Goal: Task Accomplishment & Management: Manage account settings

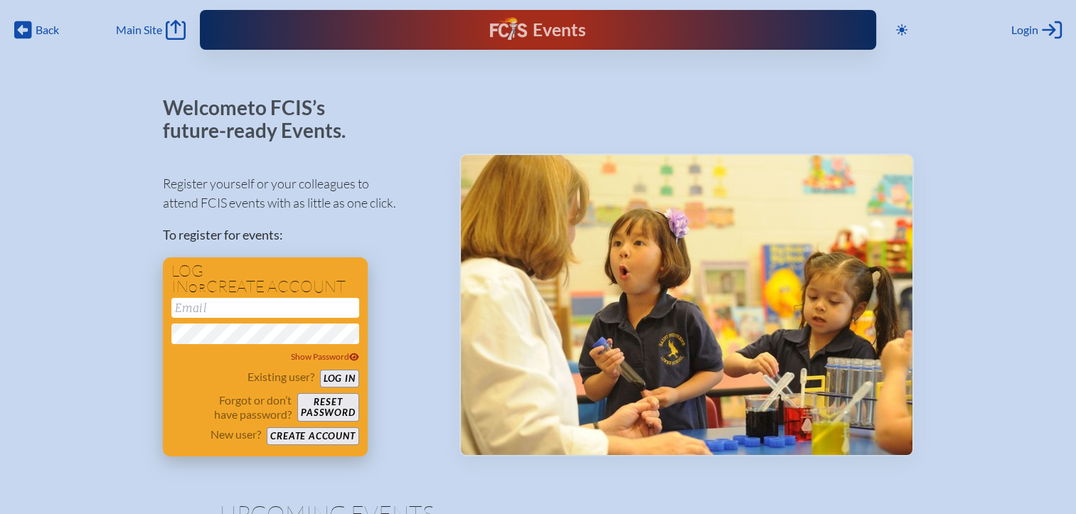
type input "[EMAIL_ADDRESS][DOMAIN_NAME]"
click at [347, 380] on button "Log in" at bounding box center [339, 379] width 39 height 18
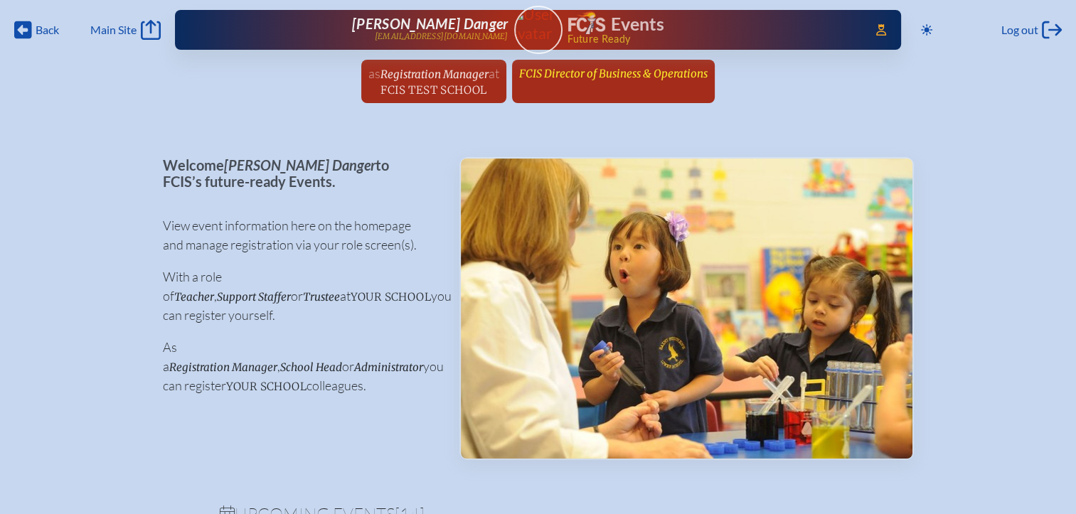
click at [609, 78] on span "FCIS Director of Business & Operations" at bounding box center [613, 74] width 188 height 14
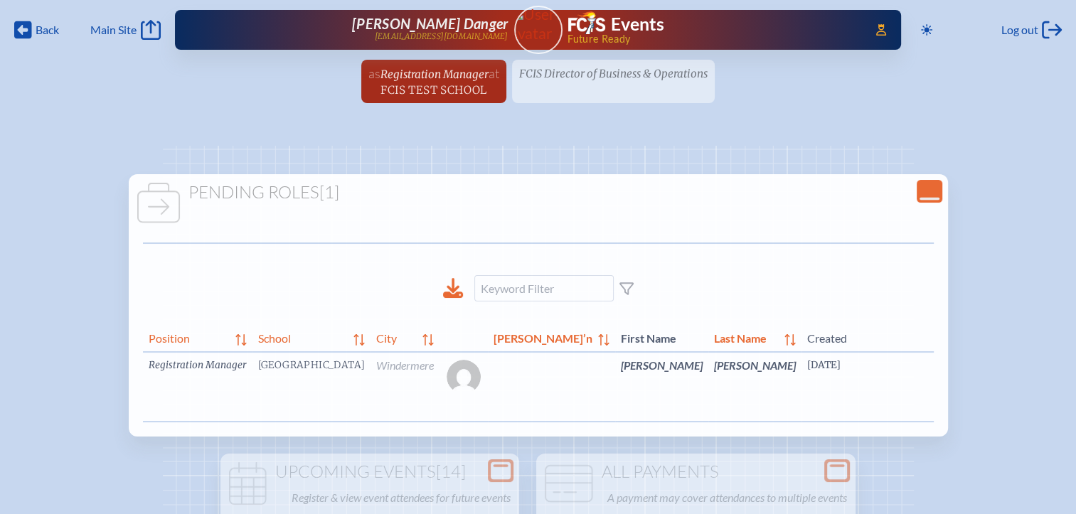
scroll to position [0, 114]
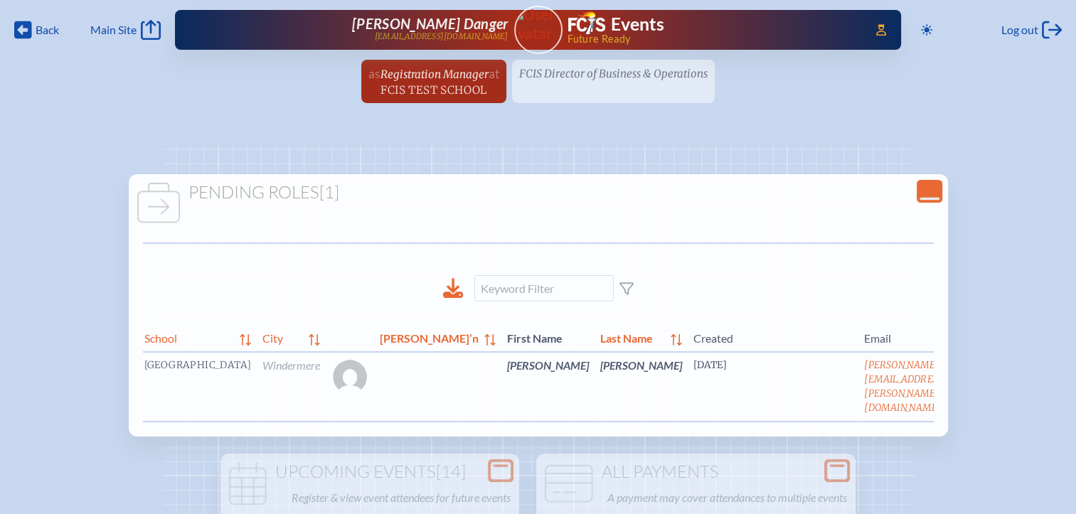
click at [958, 383] on link "edit Person’s Details" at bounding box center [982, 386] width 48 height 45
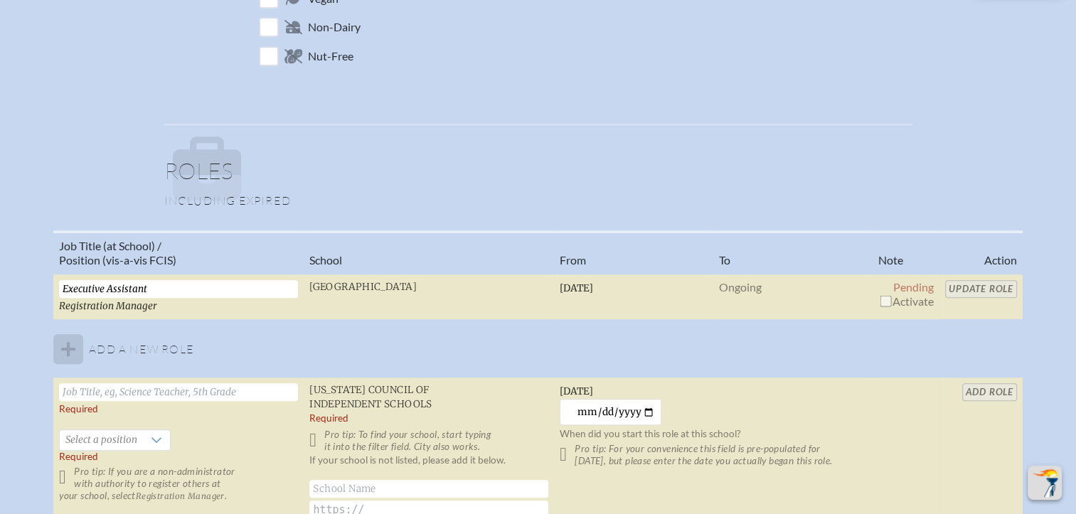
scroll to position [853, 0]
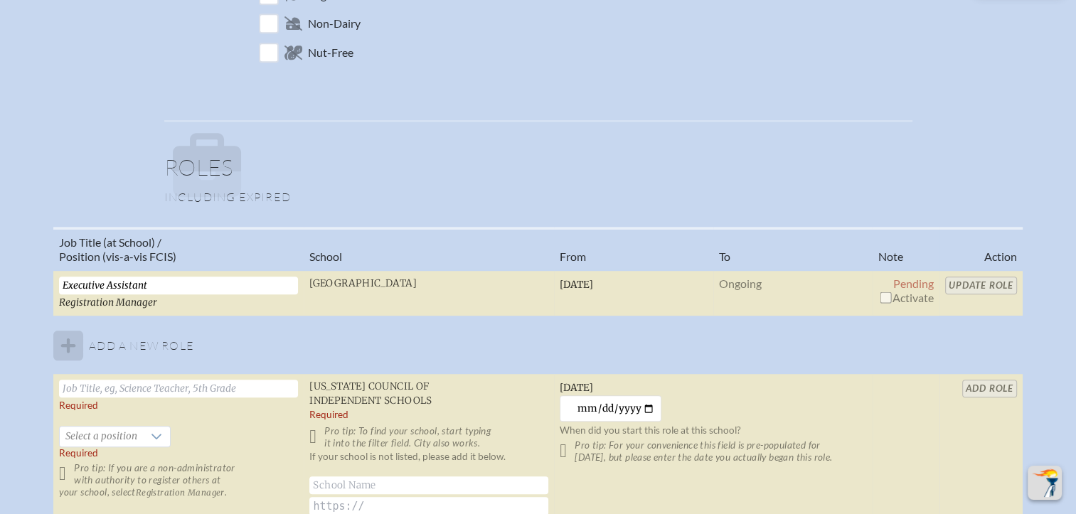
click at [880, 294] on input "checkbox" at bounding box center [885, 297] width 11 height 11
checkbox input "true"
click at [969, 286] on input "Update Role" at bounding box center [981, 286] width 72 height 18
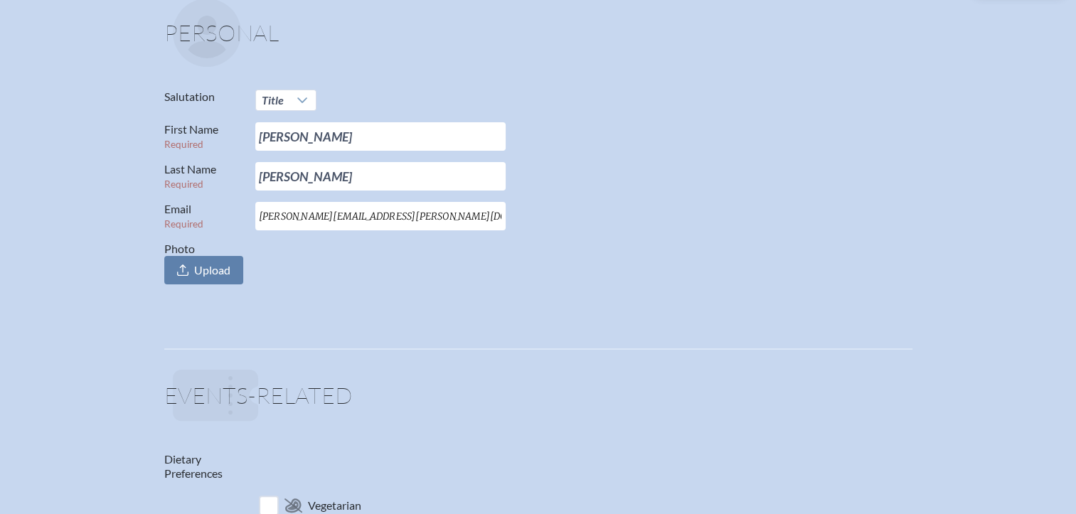
scroll to position [0, 0]
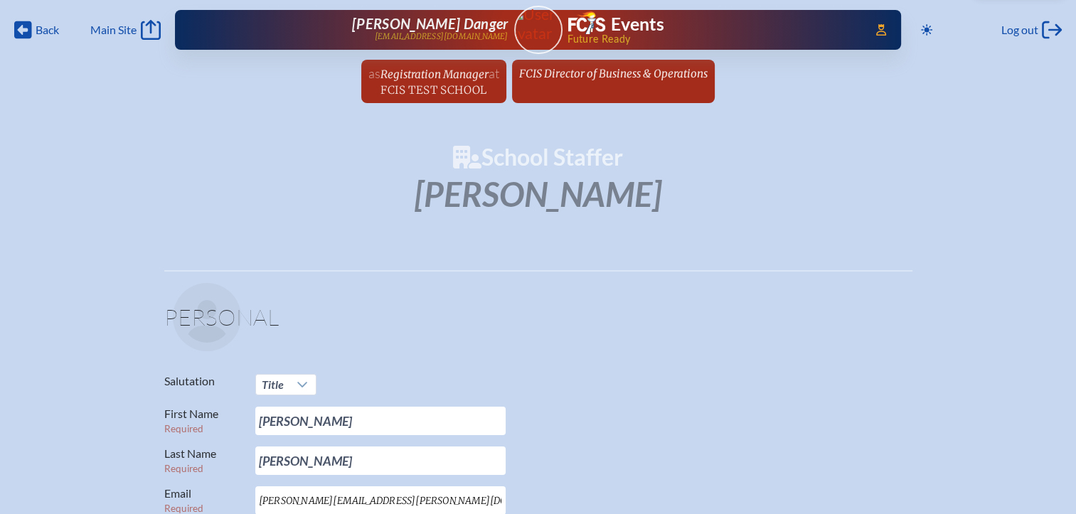
click at [1019, 18] on div "Toggle to Dark Mode Log out Log out" at bounding box center [988, 29] width 146 height 23
click at [1024, 27] on span "Log out" at bounding box center [1019, 30] width 37 height 14
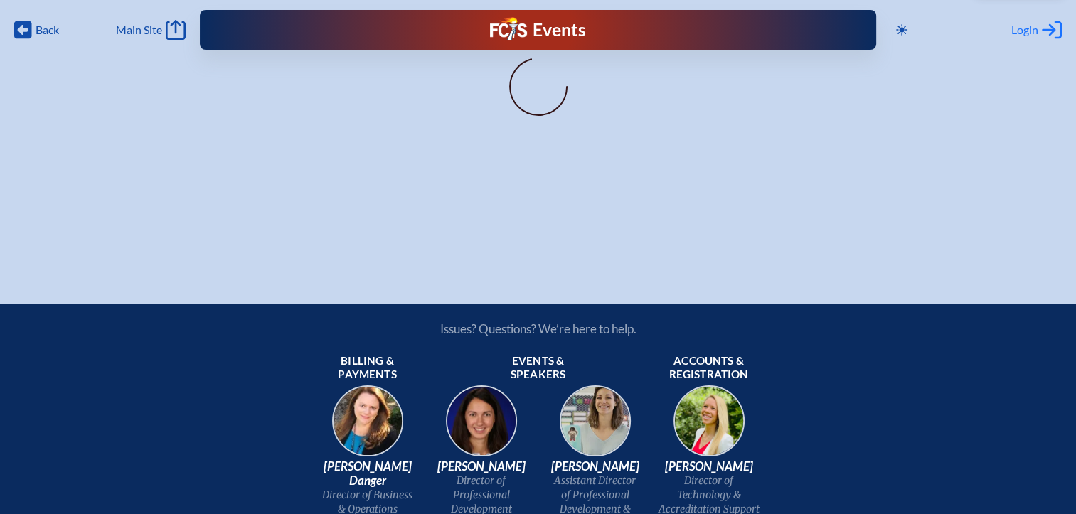
click at [1019, 29] on span "Login" at bounding box center [1024, 30] width 27 height 14
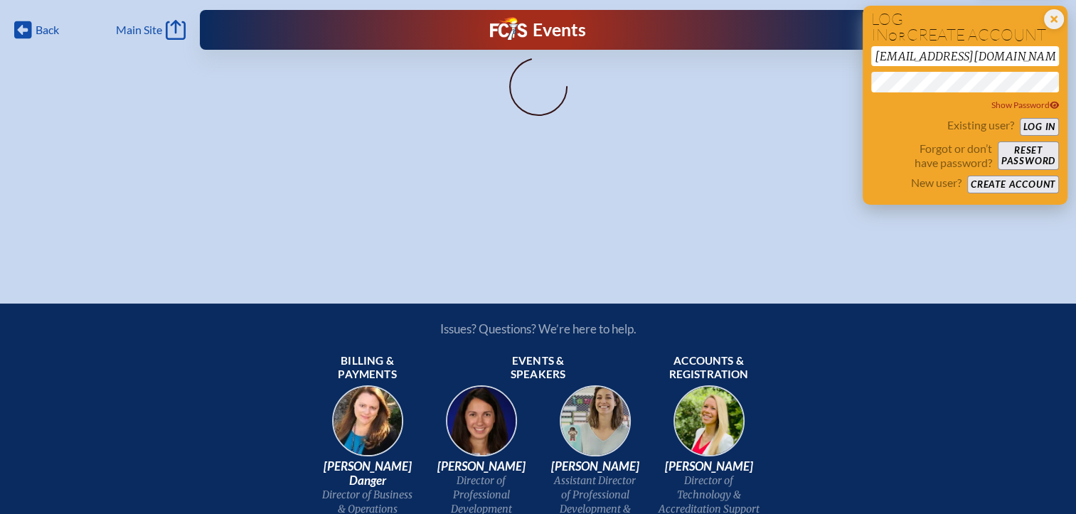
click at [1032, 129] on button "Log in" at bounding box center [1039, 127] width 39 height 18
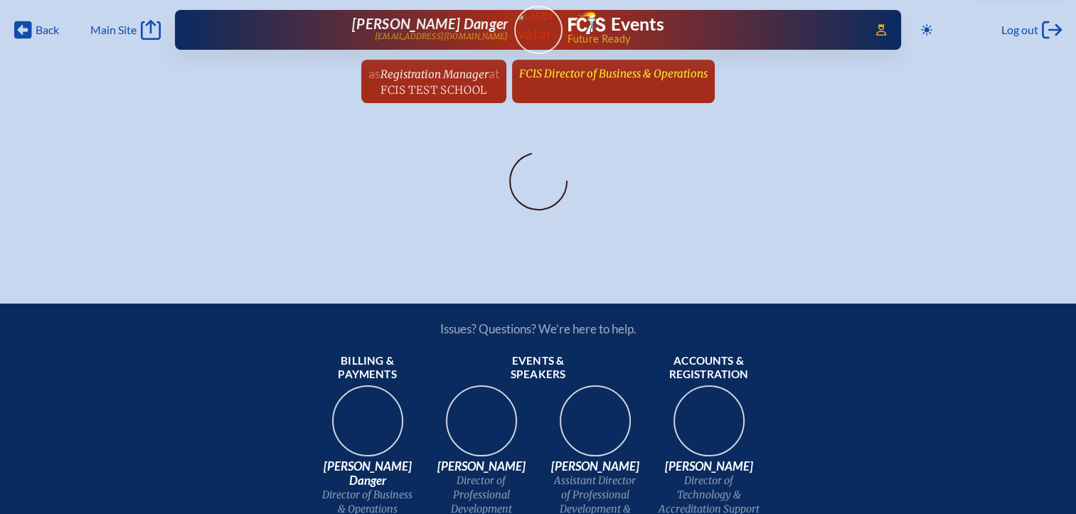
click at [626, 78] on span "FCIS Director of Business & Operations" at bounding box center [613, 74] width 188 height 14
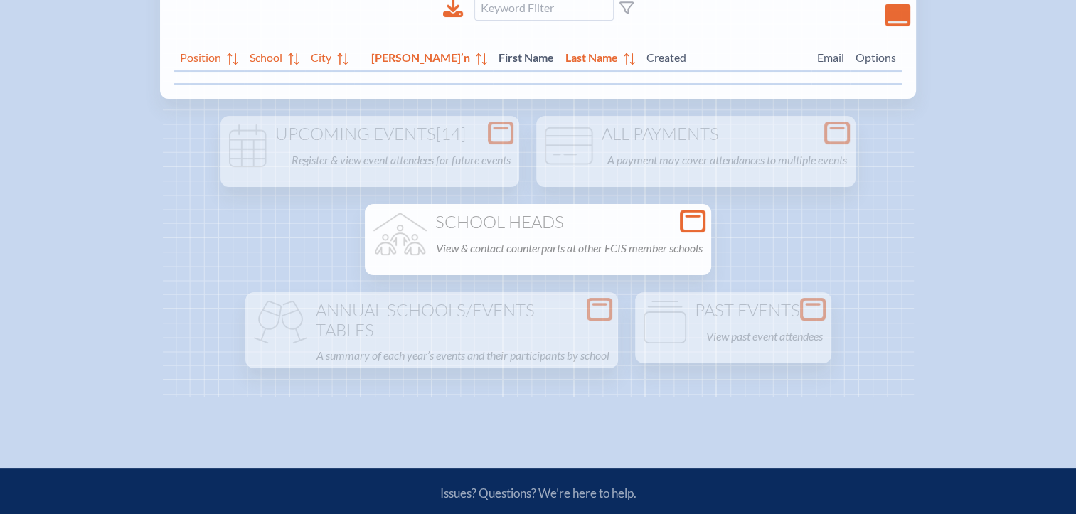
scroll to position [284, 0]
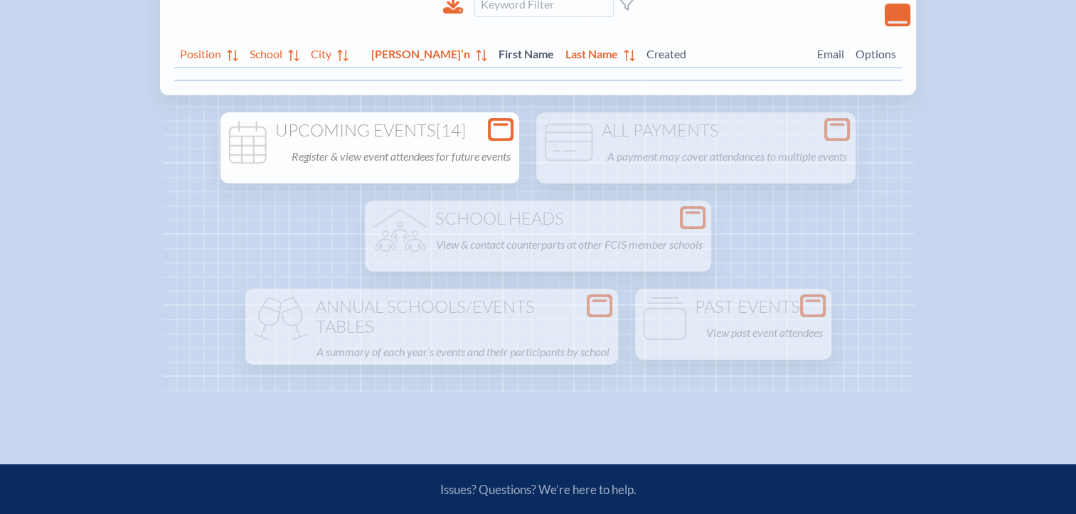
click at [491, 131] on icon at bounding box center [501, 130] width 20 height 18
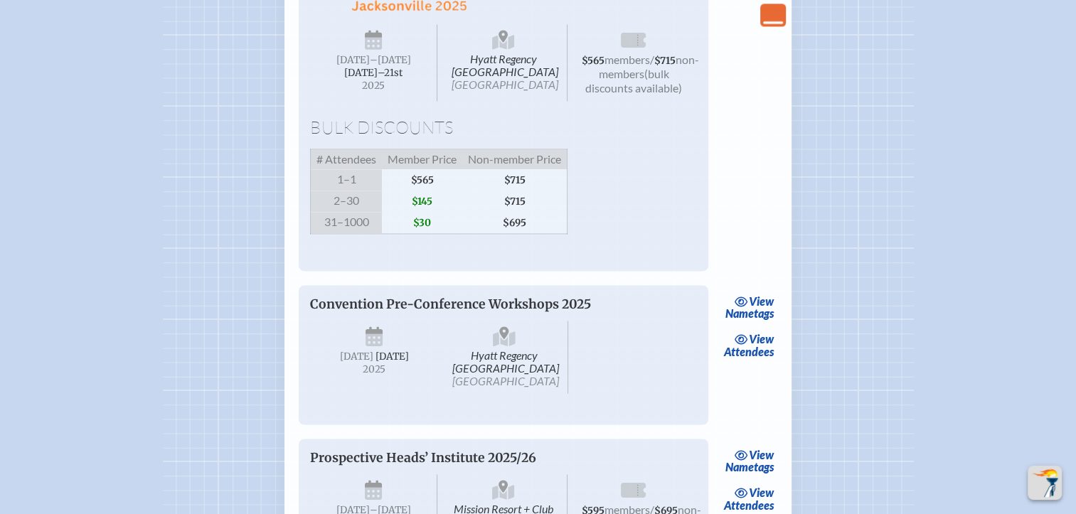
scroll to position [2062, 0]
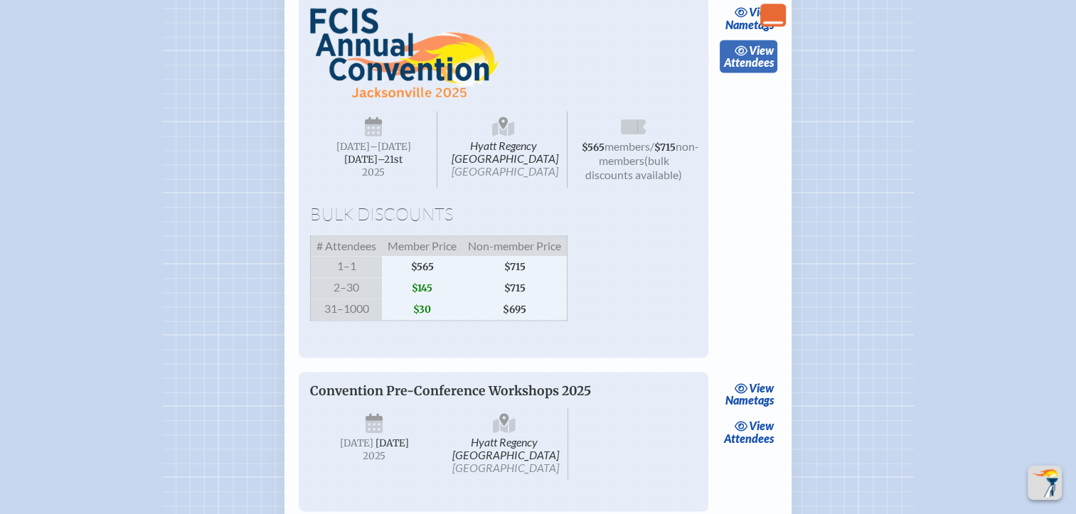
click at [765, 73] on link "view Attendees" at bounding box center [749, 56] width 58 height 33
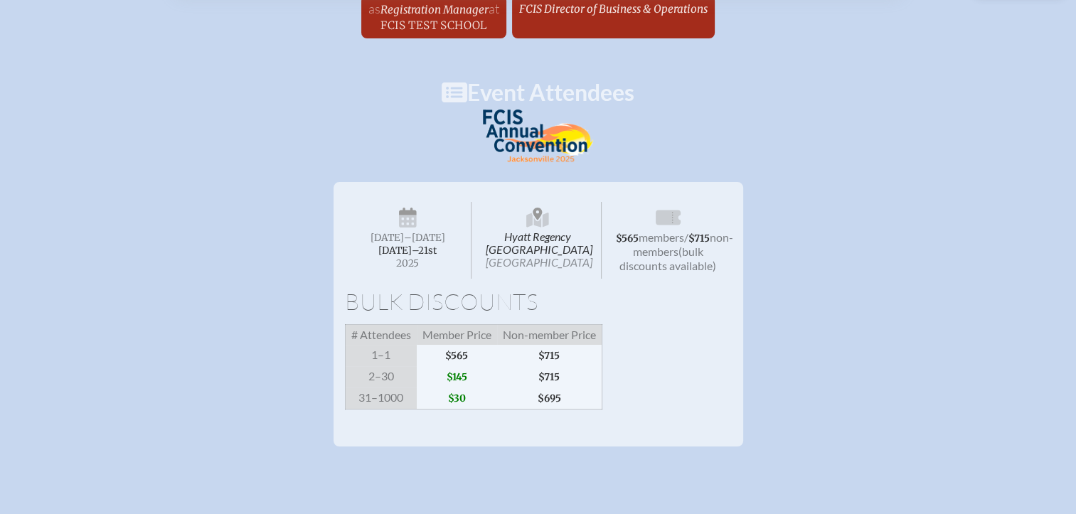
scroll to position [0, 11]
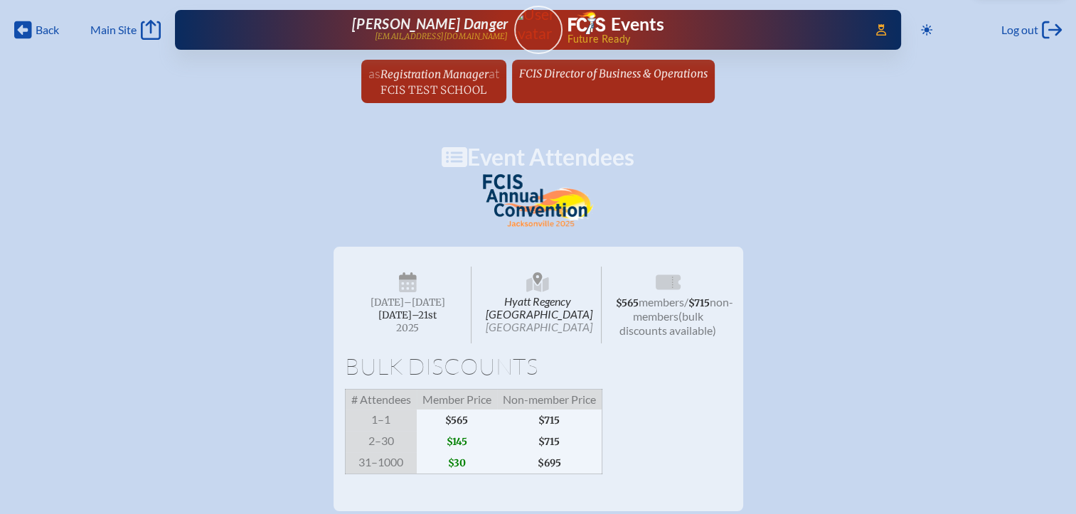
drag, startPoint x: 662, startPoint y: 73, endPoint x: 662, endPoint y: 82, distance: 9.2
click at [662, 73] on span "FCIS Director of Business & Operations" at bounding box center [613, 74] width 188 height 14
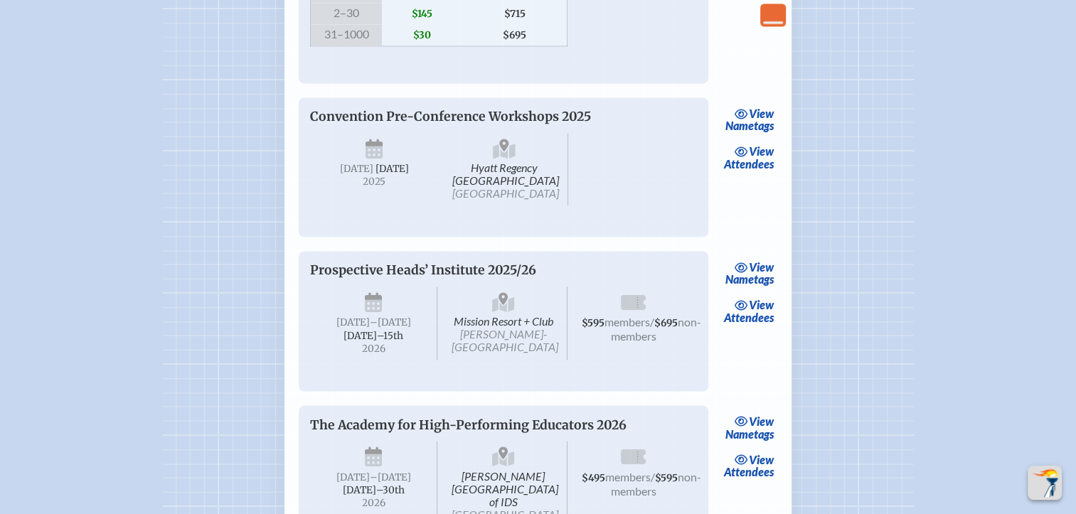
scroll to position [2275, 0]
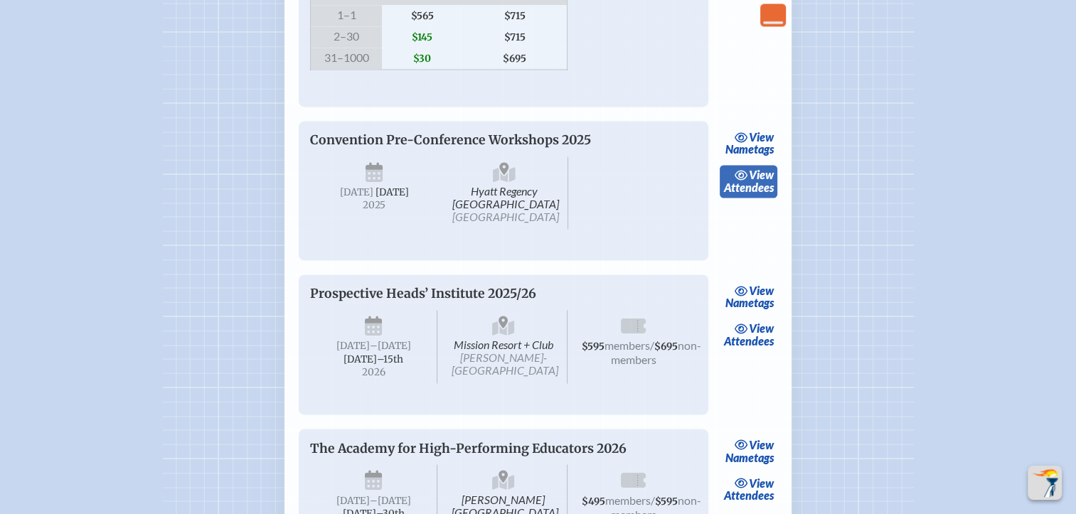
click at [765, 198] on link "view Attendees" at bounding box center [749, 181] width 58 height 33
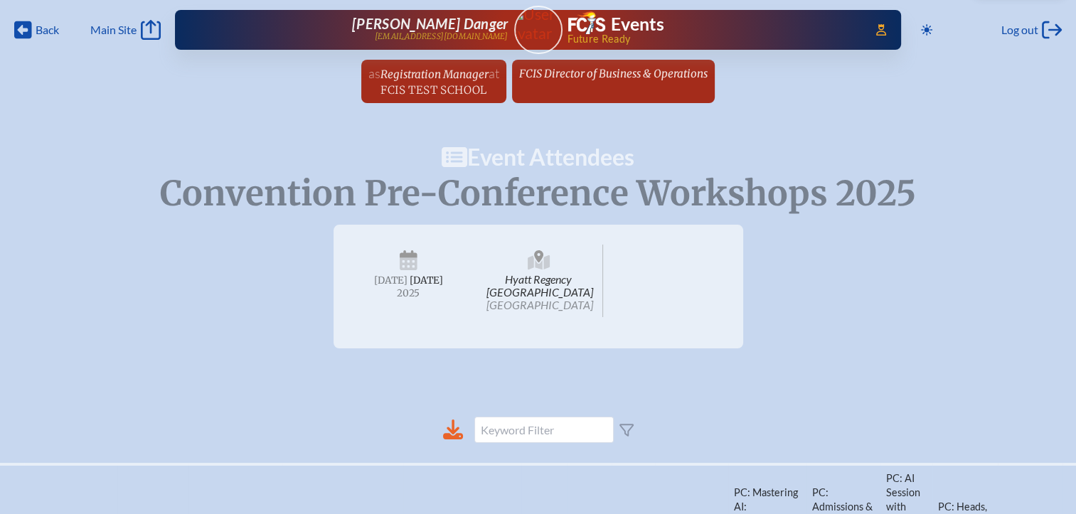
click at [639, 78] on span "FCIS Director of Business & Operations" at bounding box center [613, 74] width 188 height 14
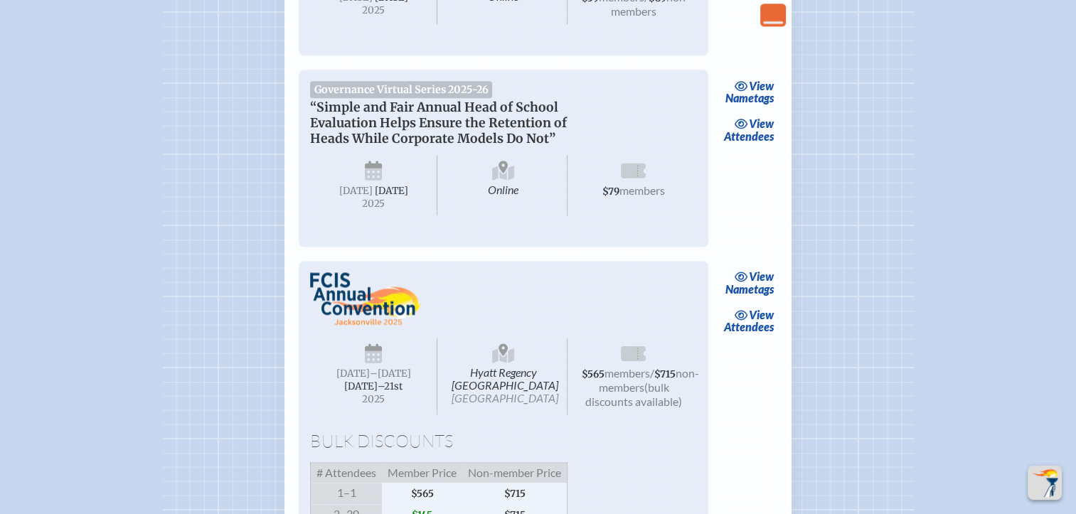
scroll to position [1991, 0]
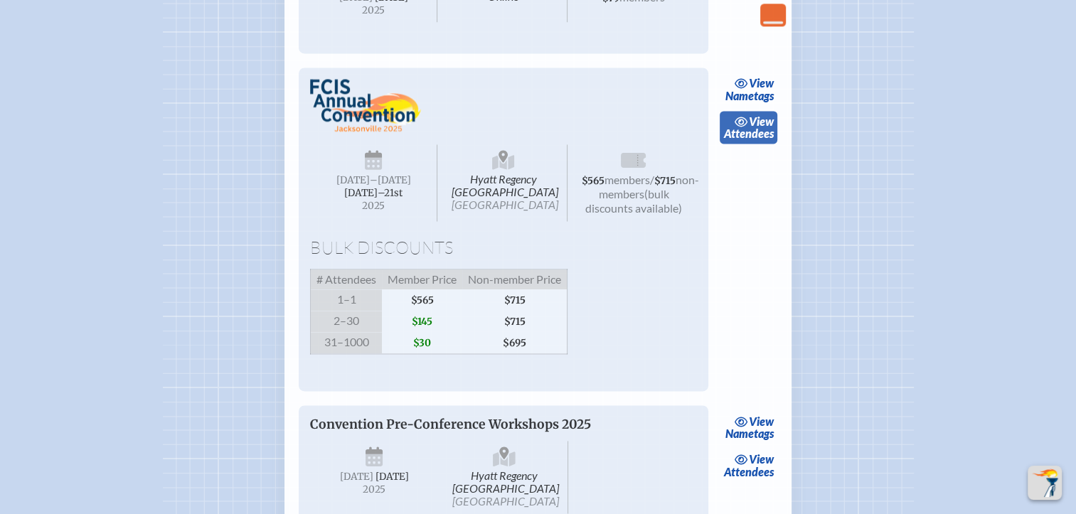
click at [764, 144] on link "view Attendees" at bounding box center [749, 127] width 58 height 33
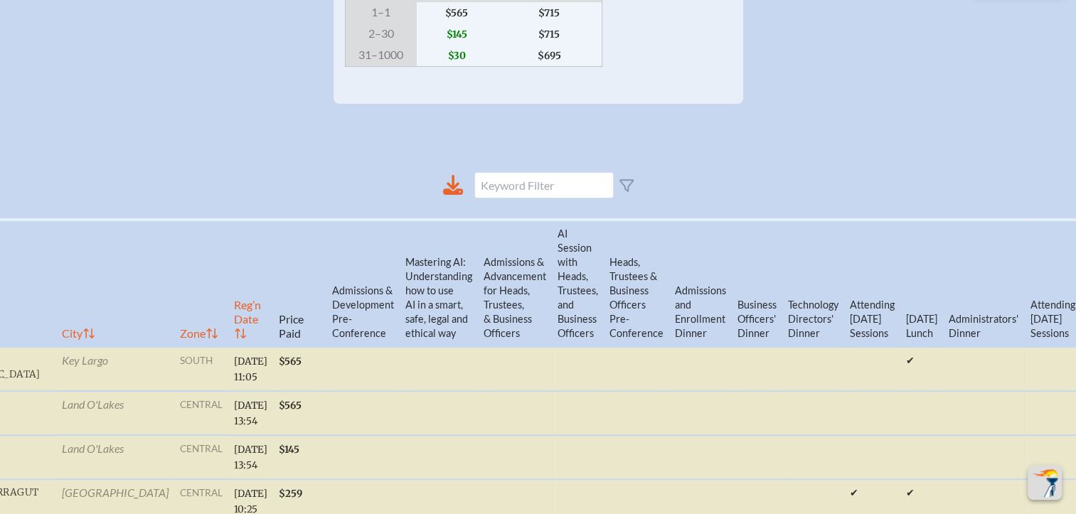
scroll to position [484, 11]
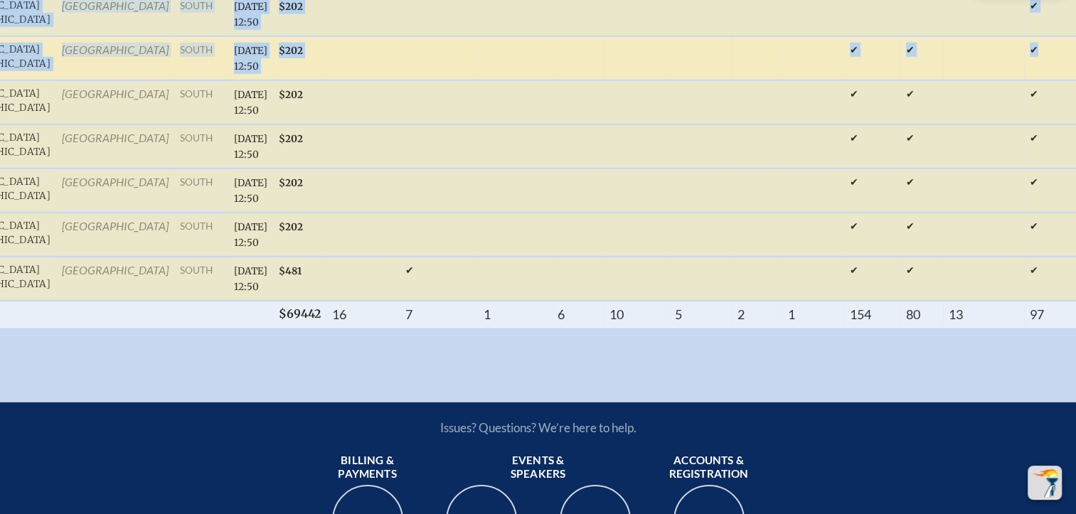
drag, startPoint x: 1045, startPoint y: 385, endPoint x: 1023, endPoint y: 455, distance: 73.1
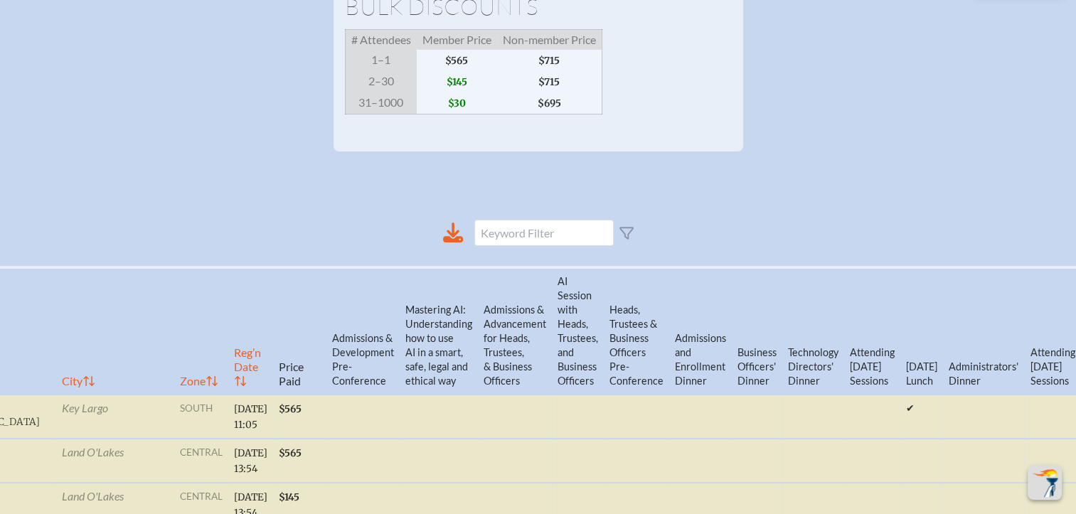
scroll to position [569, 11]
